Goal: Transaction & Acquisition: Purchase product/service

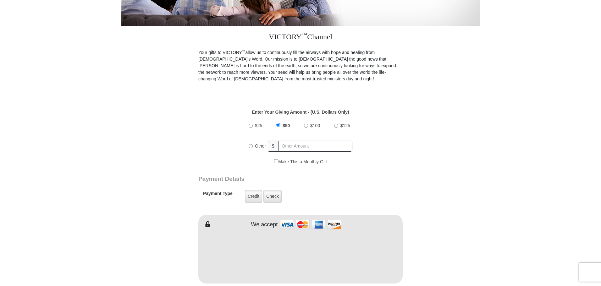
scroll to position [157, 0]
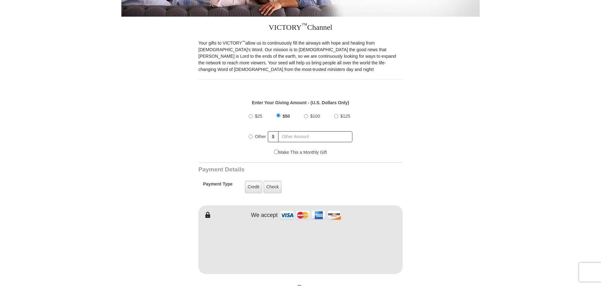
click at [251, 135] on input "Other" at bounding box center [251, 137] width 4 height 4
radio input "true"
click at [295, 131] on input "text" at bounding box center [316, 136] width 74 height 11
type input "180.00"
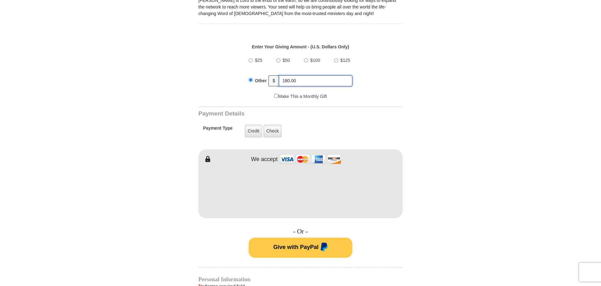
scroll to position [220, 0]
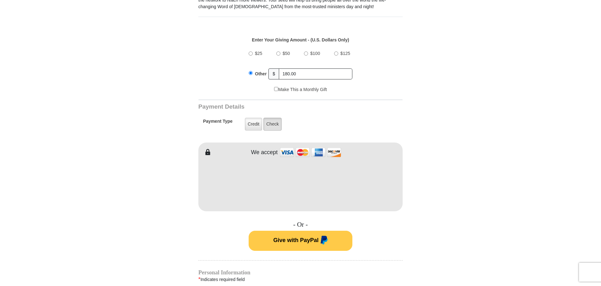
click at [276, 119] on label "Check" at bounding box center [272, 124] width 18 height 13
click at [0, 0] on input "Check" at bounding box center [0, 0] width 0 height 0
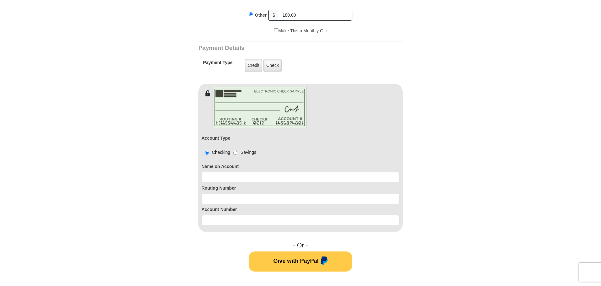
scroll to position [283, 0]
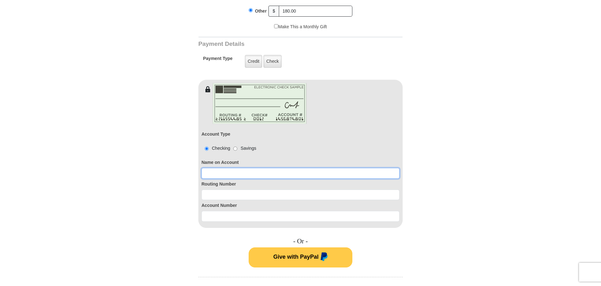
click at [225, 168] on input at bounding box center [300, 173] width 198 height 11
type input "[PERSON_NAME]"
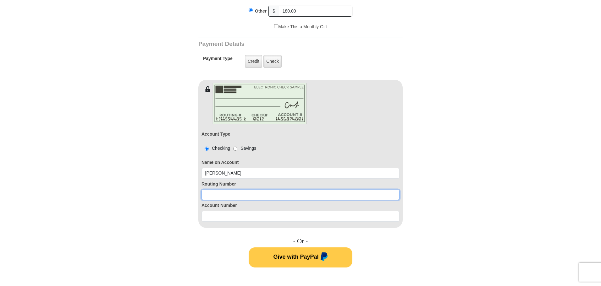
click at [222, 190] on input at bounding box center [300, 195] width 198 height 11
type input "111903517"
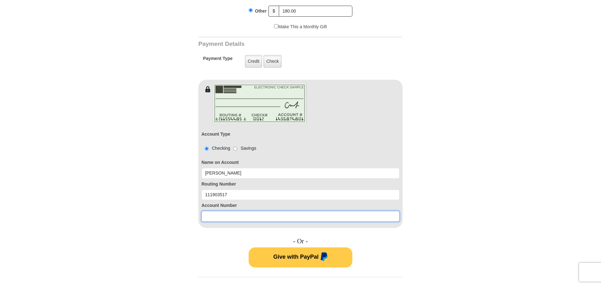
click at [207, 211] on input at bounding box center [300, 216] width 198 height 11
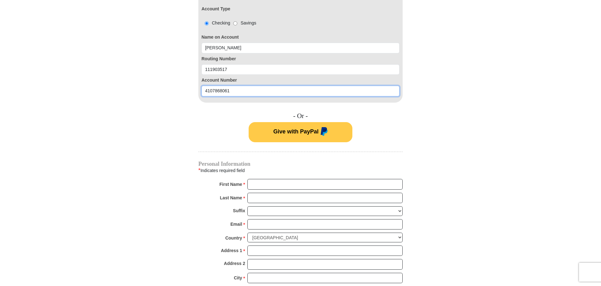
scroll to position [409, 0]
type input "4107868061"
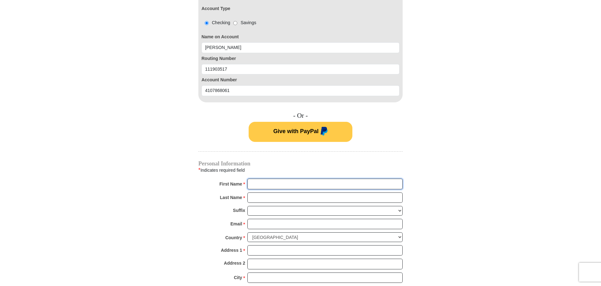
click at [262, 180] on input "First Name *" at bounding box center [324, 184] width 155 height 11
type input "[PERSON_NAME]"
type input "Fox"
type input "[EMAIL_ADDRESS][DOMAIN_NAME]"
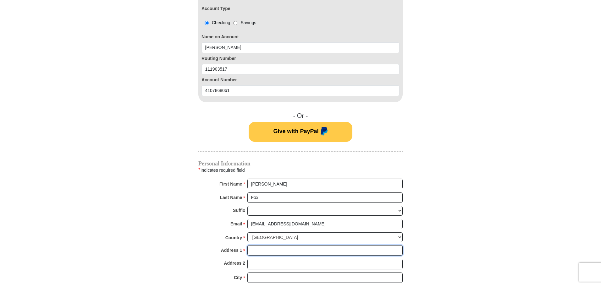
type input "951 [PERSON_NAME]"
type input "Decatur"
select select "[GEOGRAPHIC_DATA]"
type input "76234"
type input "8172470391"
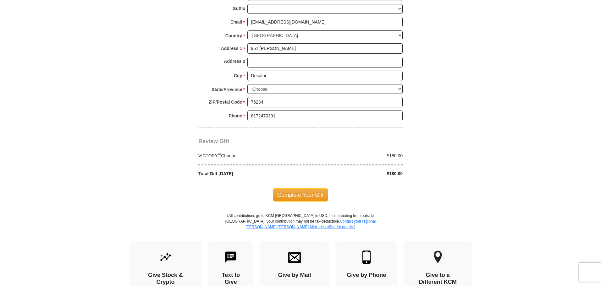
scroll to position [629, 0]
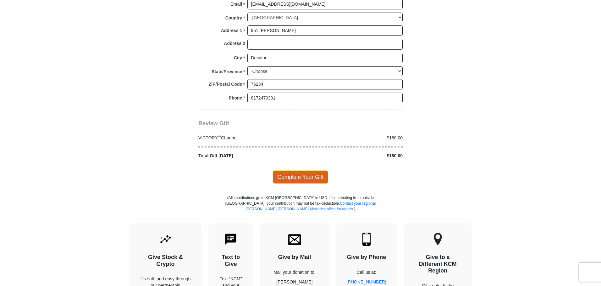
click at [307, 172] on span "Complete Your Gift" at bounding box center [301, 177] width 56 height 13
